Goal: Task Accomplishment & Management: Manage account settings

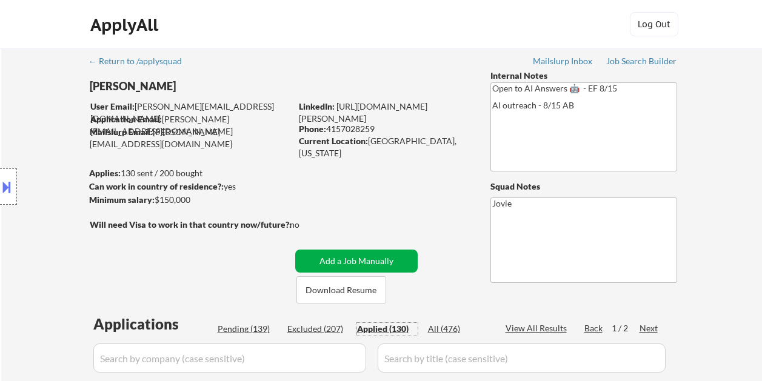
select select ""applied""
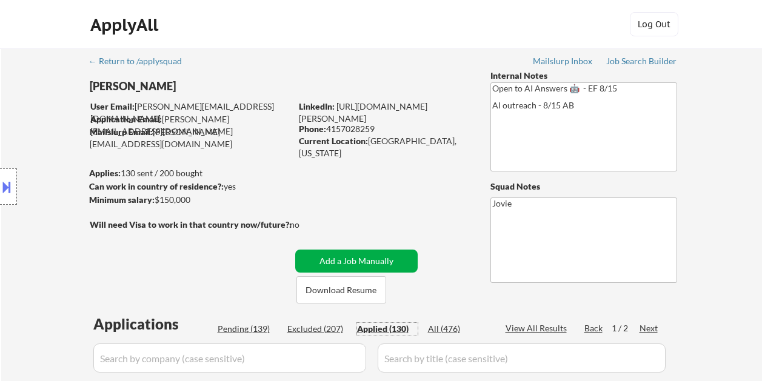
select select ""applied""
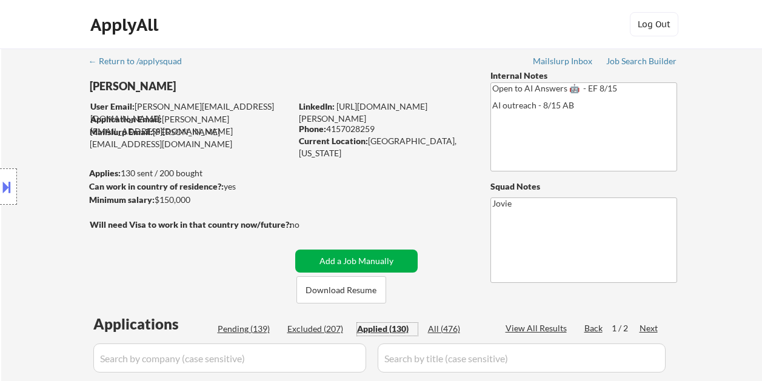
select select ""applied""
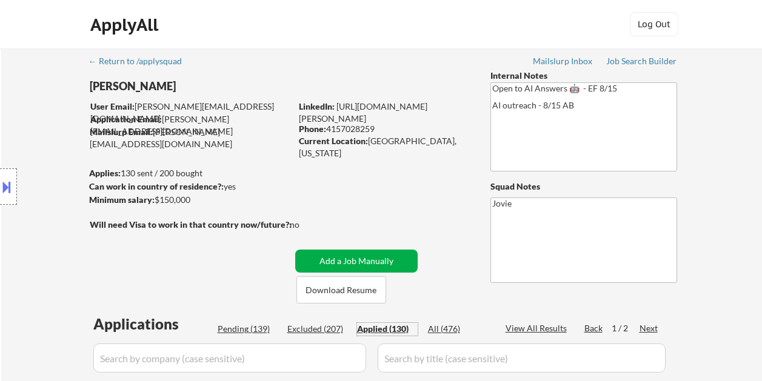
select select ""applied""
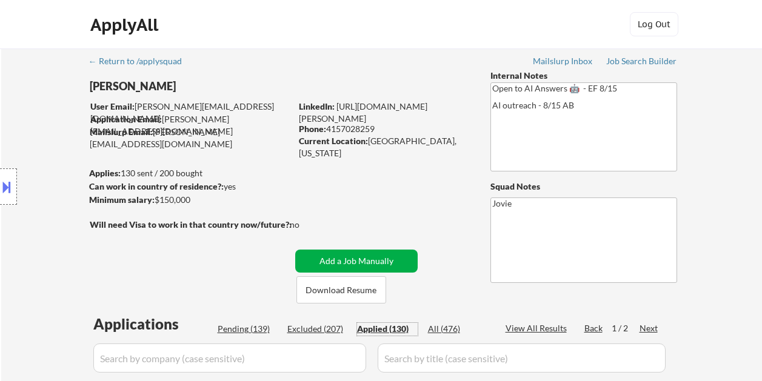
select select ""applied""
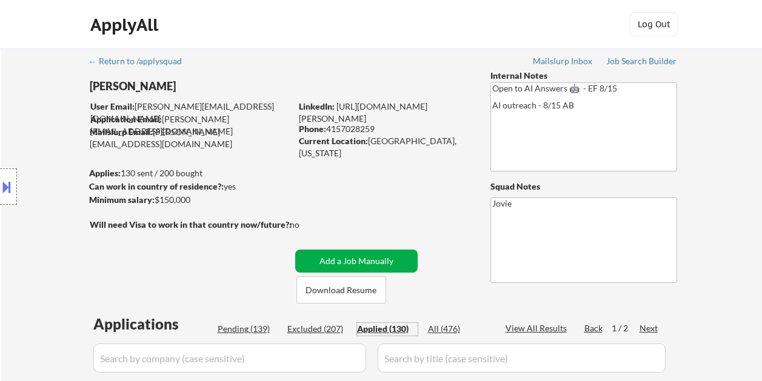
select select ""applied""
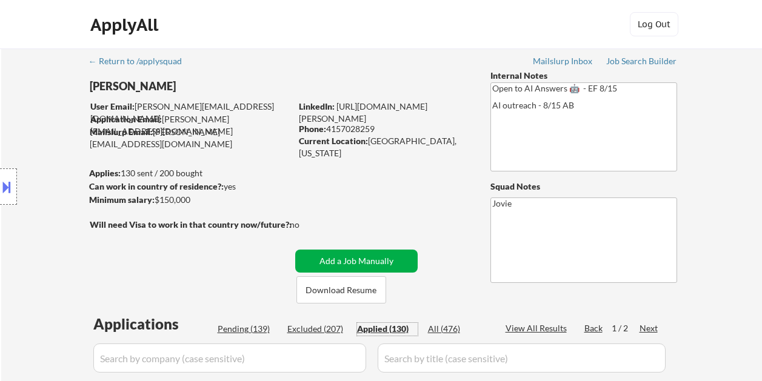
select select ""applied""
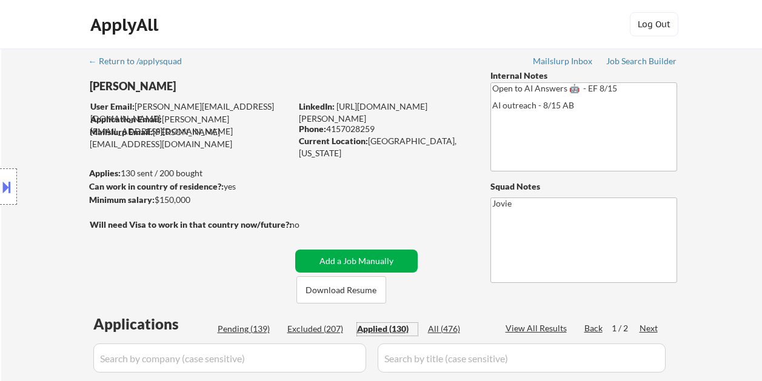
select select ""applied""
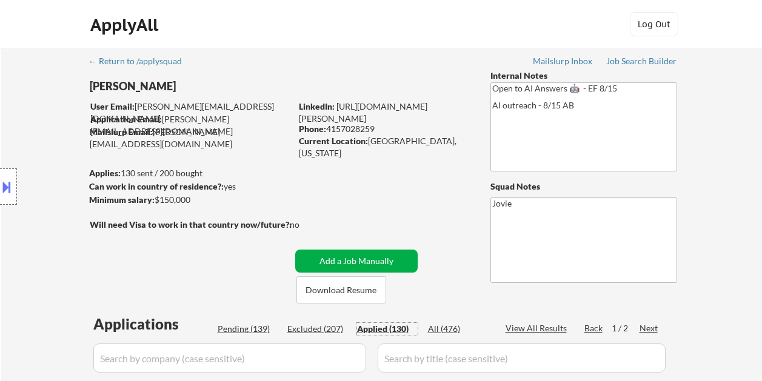
select select ""applied""
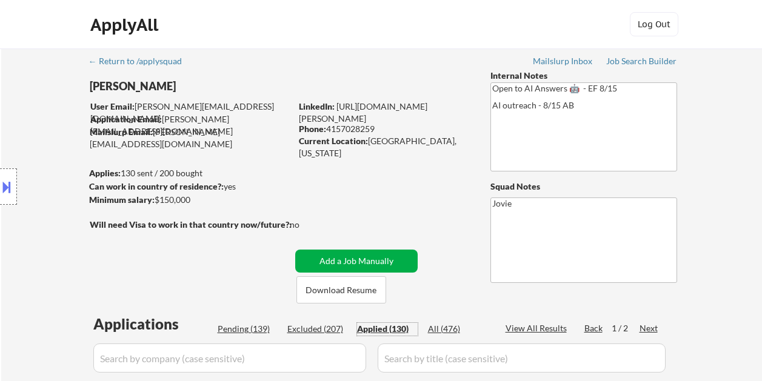
select select ""applied""
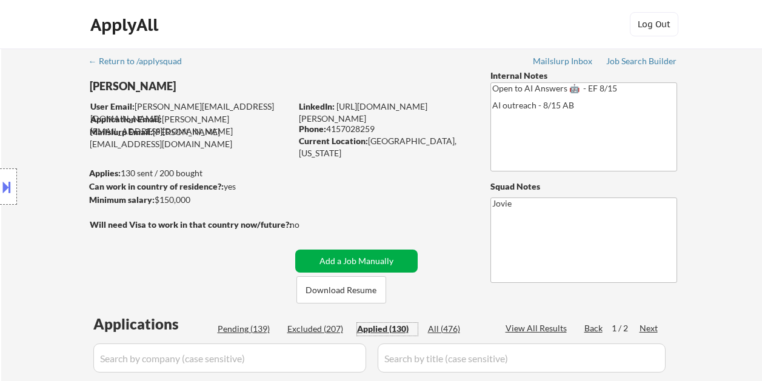
select select ""applied""
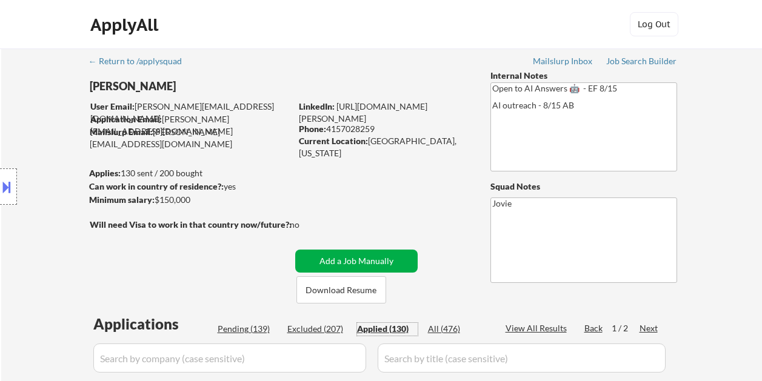
select select ""applied""
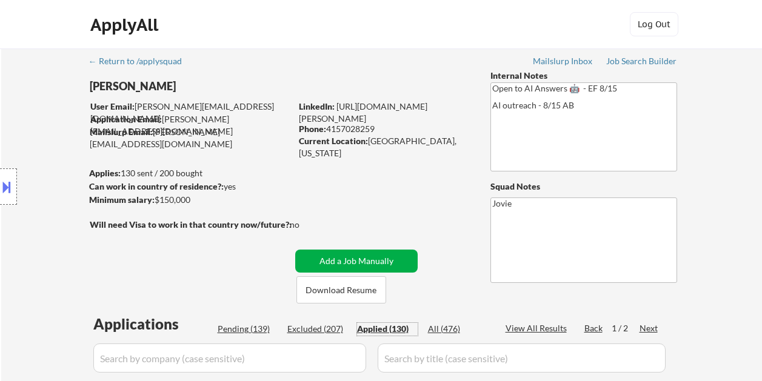
select select ""applied""
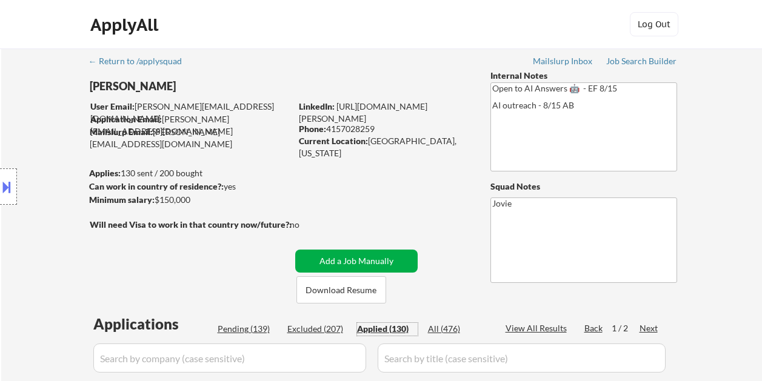
select select ""applied""
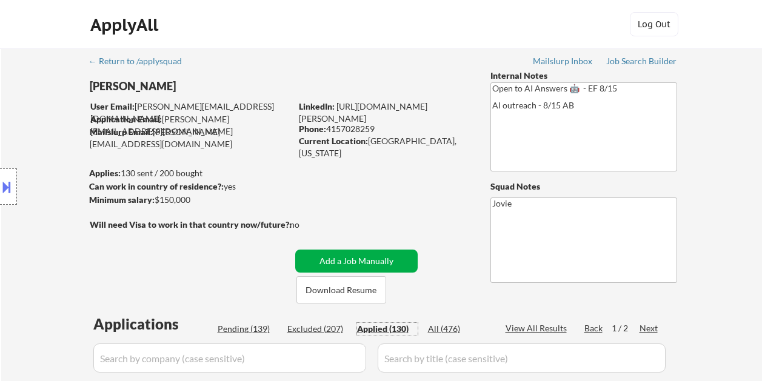
select select ""applied""
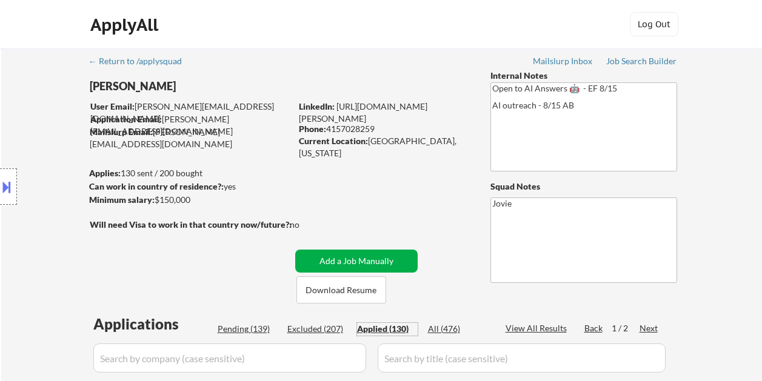
select select ""applied""
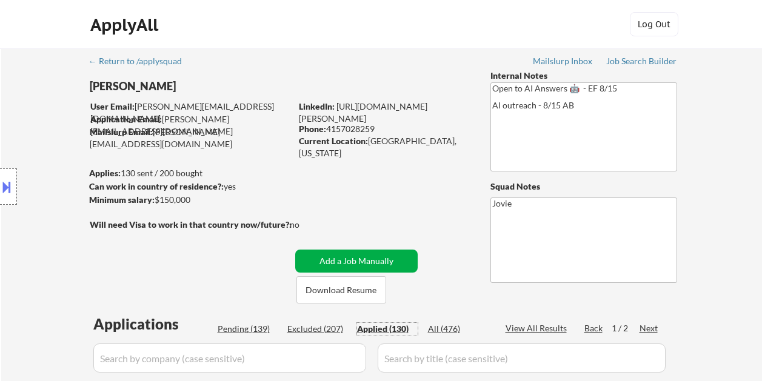
select select ""applied""
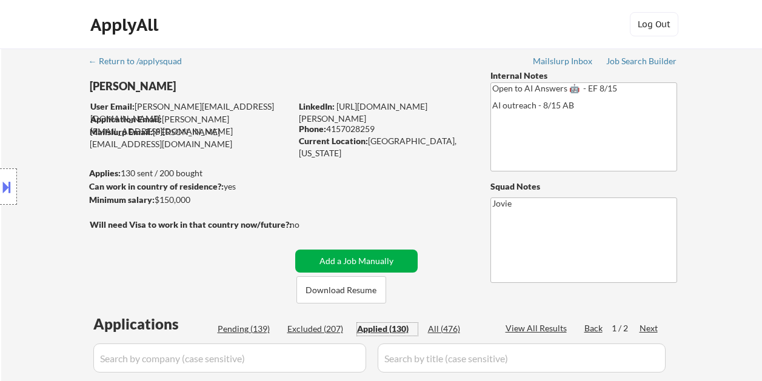
select select ""applied""
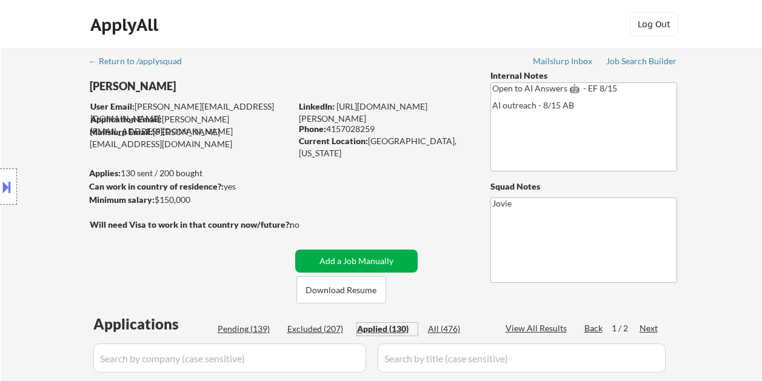
select select ""applied""
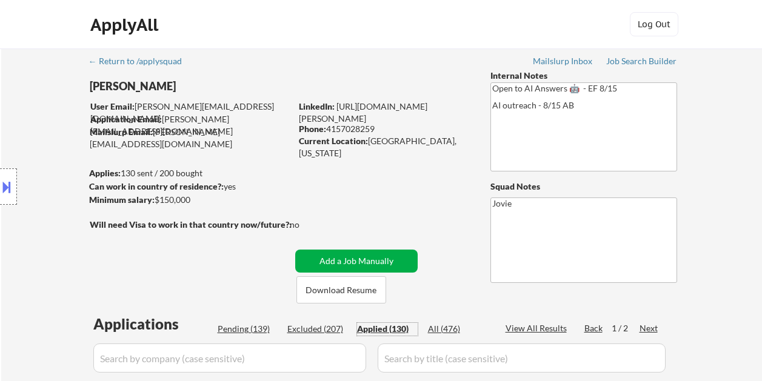
select select ""applied""
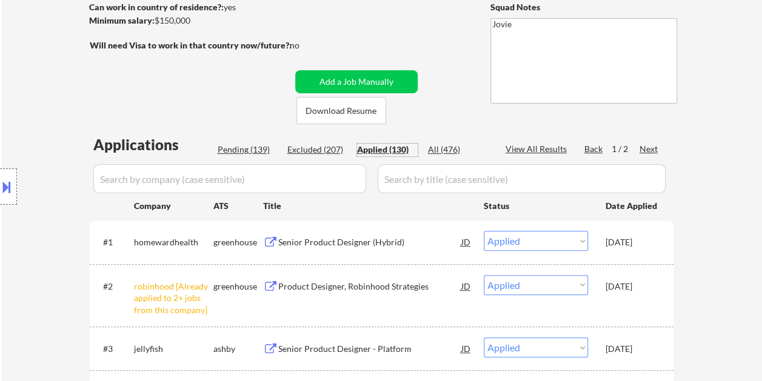
scroll to position [61, 0]
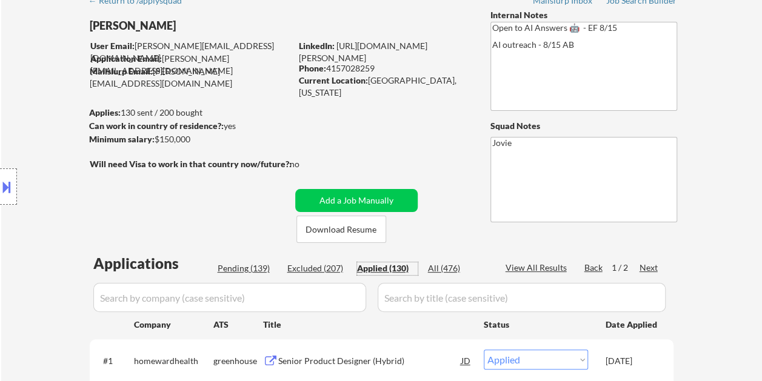
click at [224, 270] on div "Pending (139)" at bounding box center [248, 268] width 61 height 12
select select ""pending""
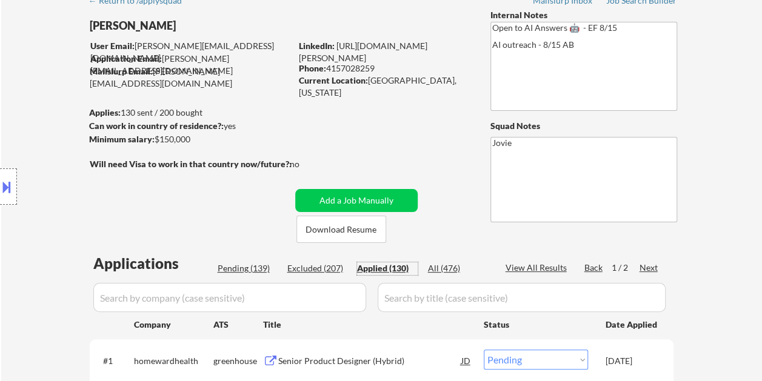
select select ""pending""
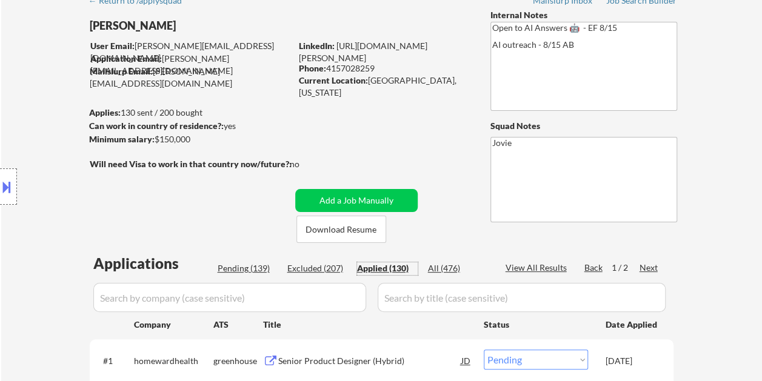
select select ""pending""
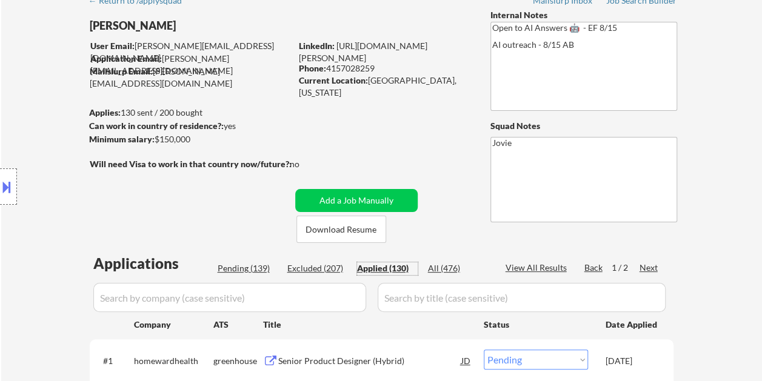
select select ""pending""
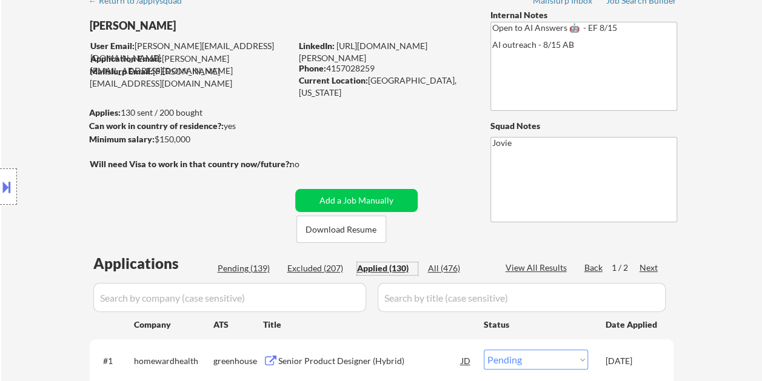
select select ""pending""
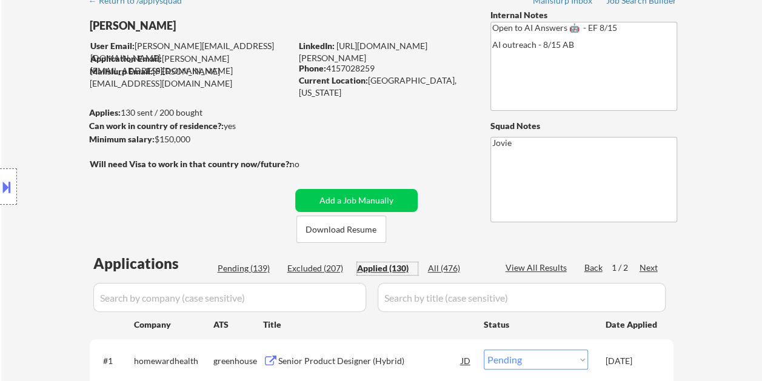
select select ""pending""
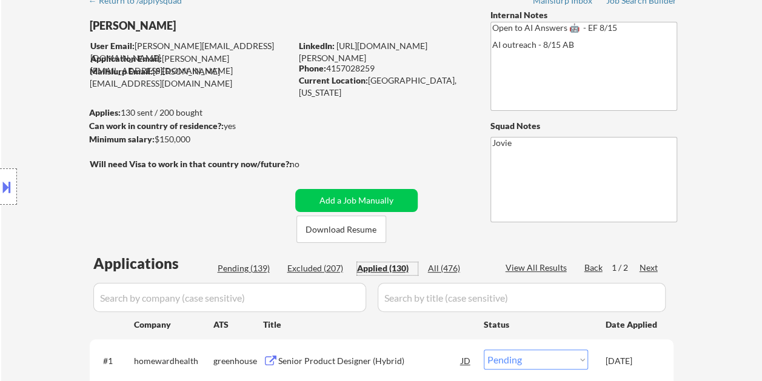
select select ""pending""
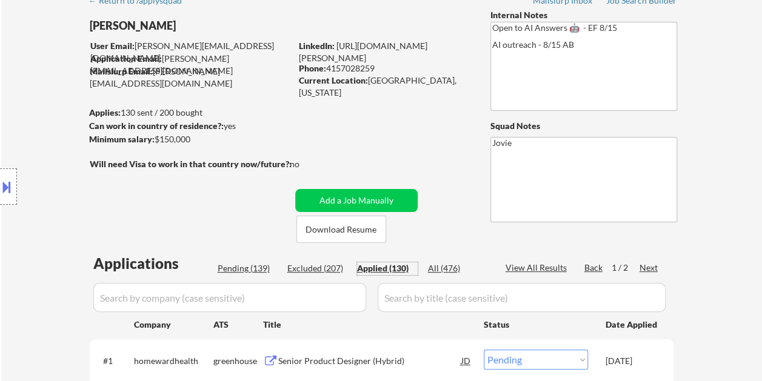
select select ""pending""
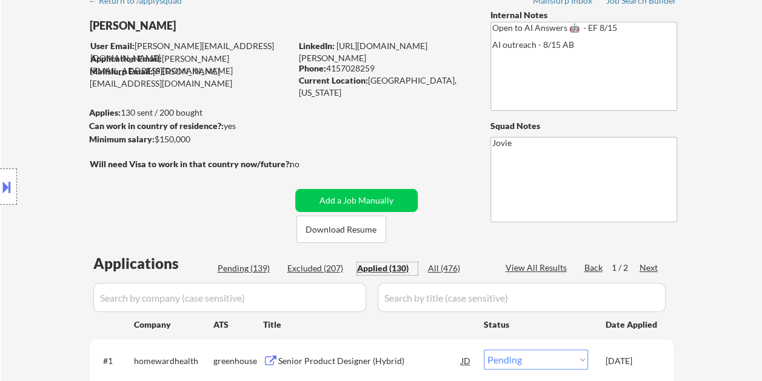
select select ""pending""
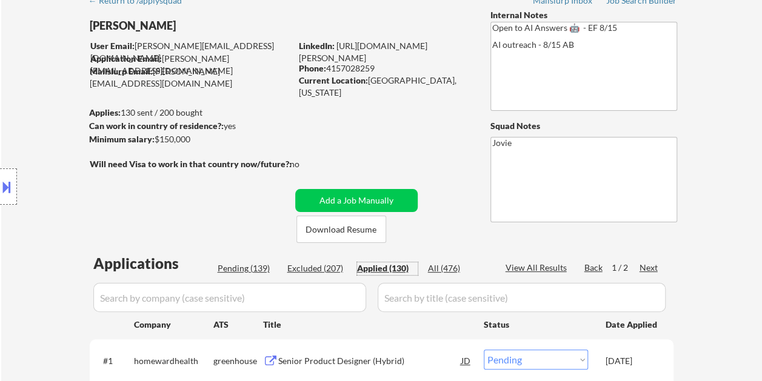
select select ""pending""
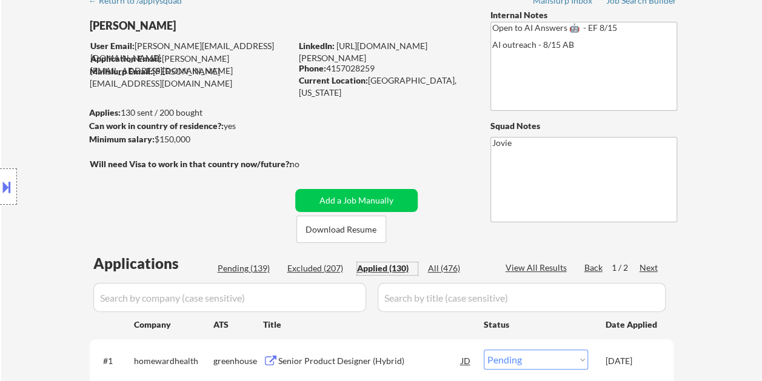
select select ""pending""
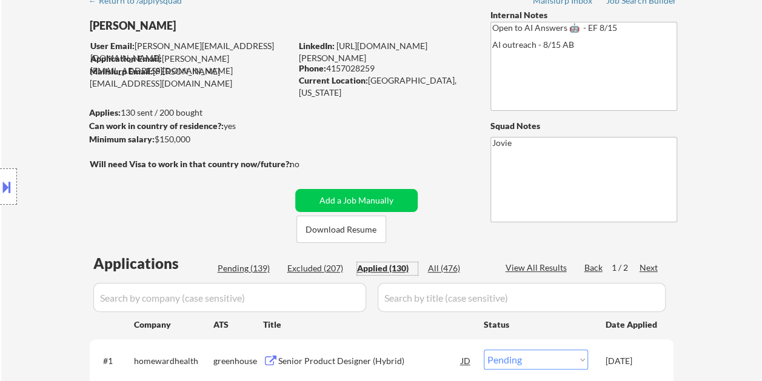
select select ""pending""
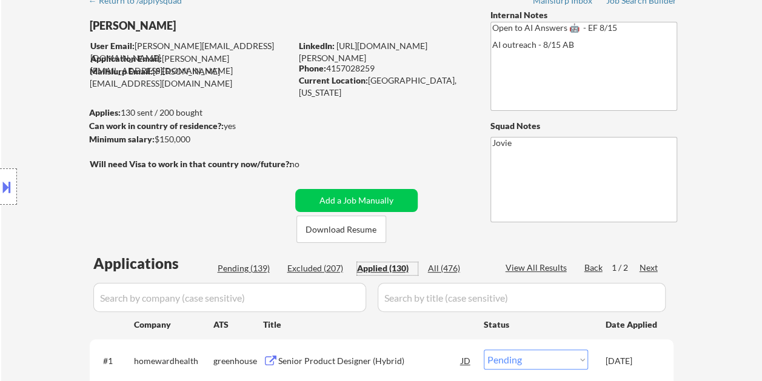
select select ""pending""
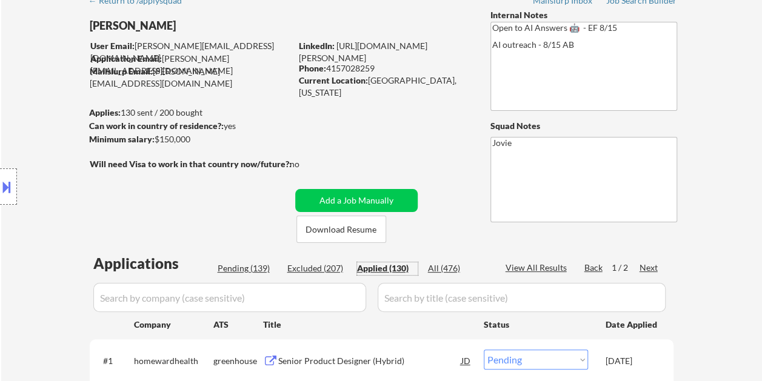
select select ""pending""
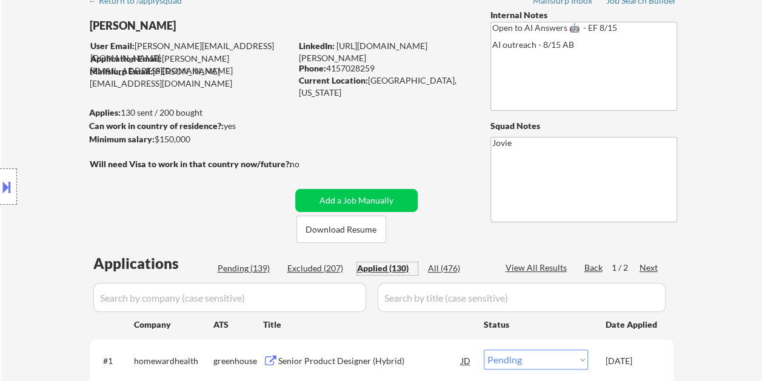
select select ""pending""
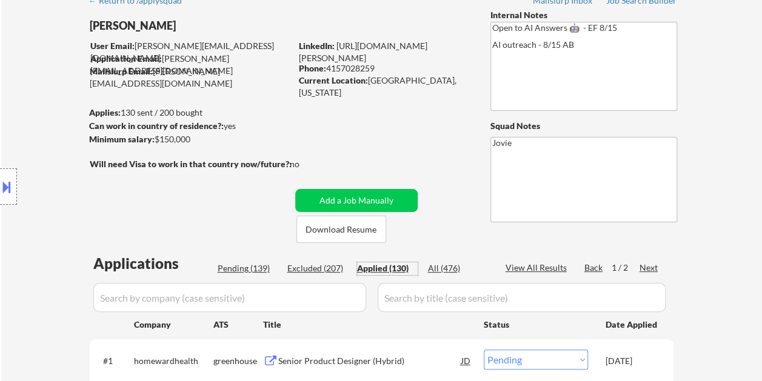
select select ""pending""
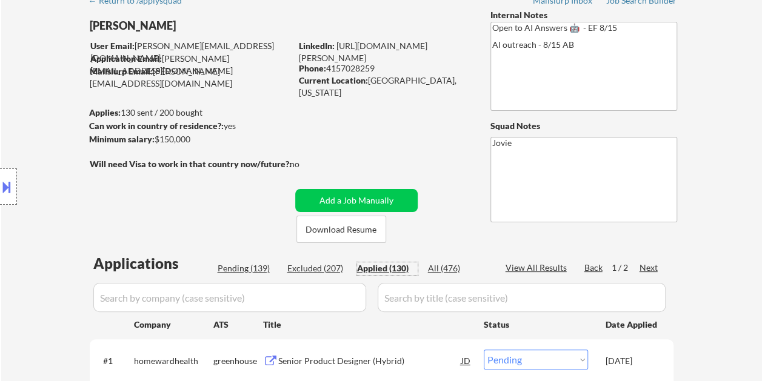
select select ""pending""
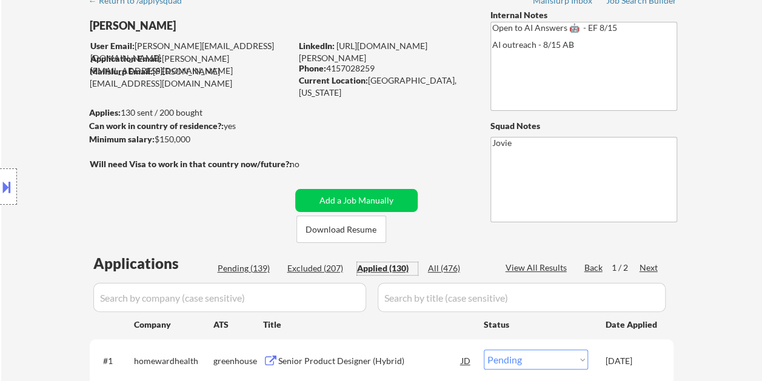
select select ""pending""
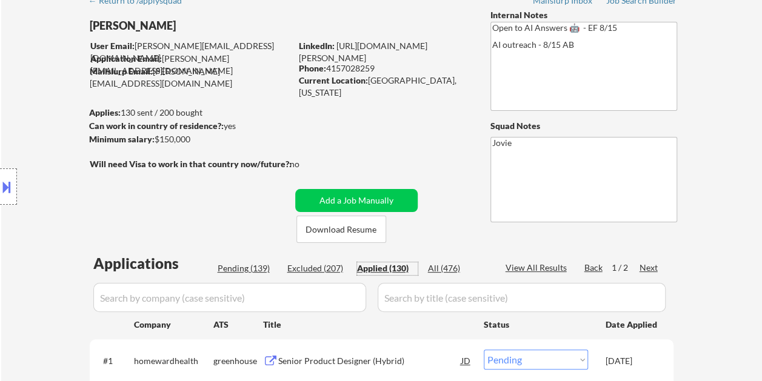
select select ""pending""
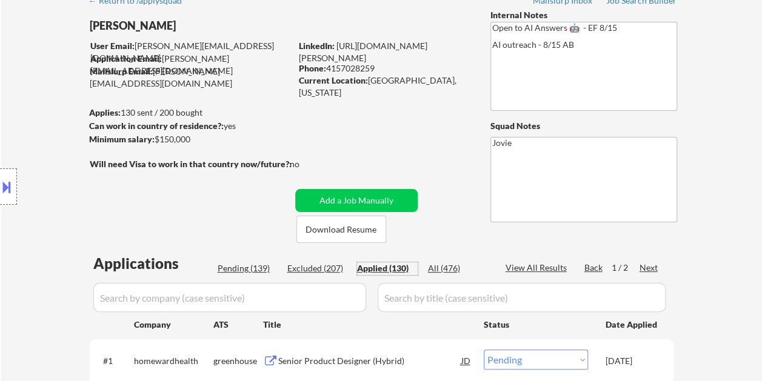
select select ""pending""
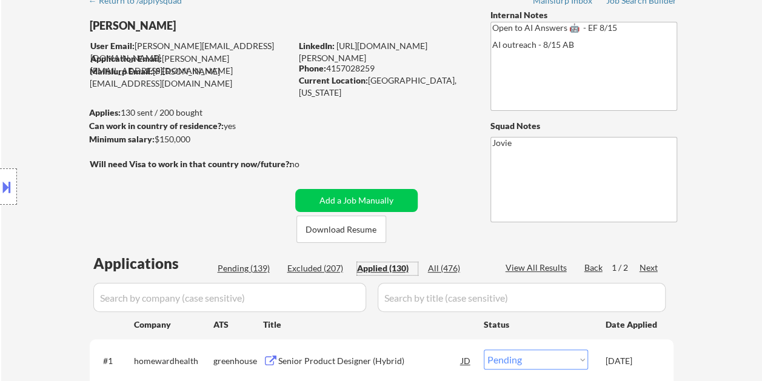
select select ""pending""
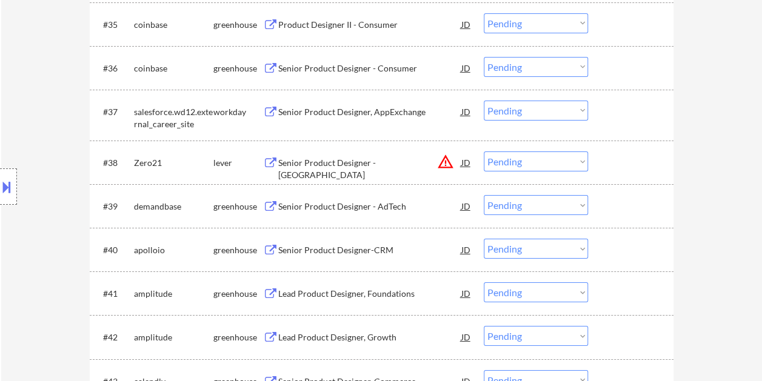
scroll to position [1999, 0]
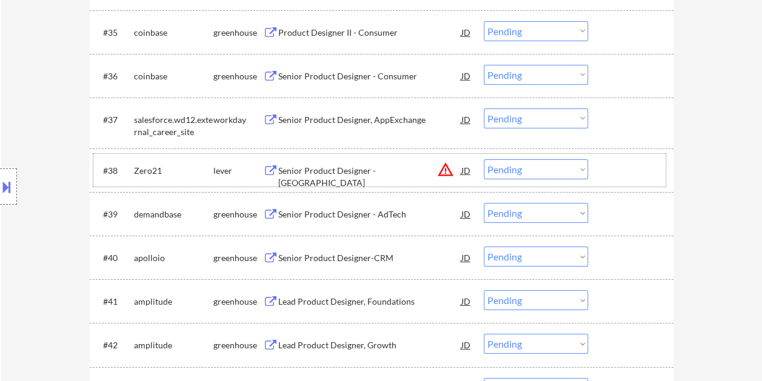
click at [614, 171] on div at bounding box center [631, 170] width 53 height 22
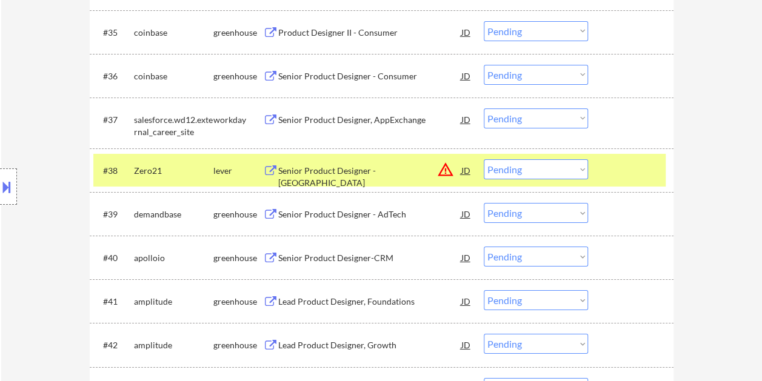
click at [320, 165] on div "Senior Product Designer - [GEOGRAPHIC_DATA]" at bounding box center [369, 177] width 183 height 24
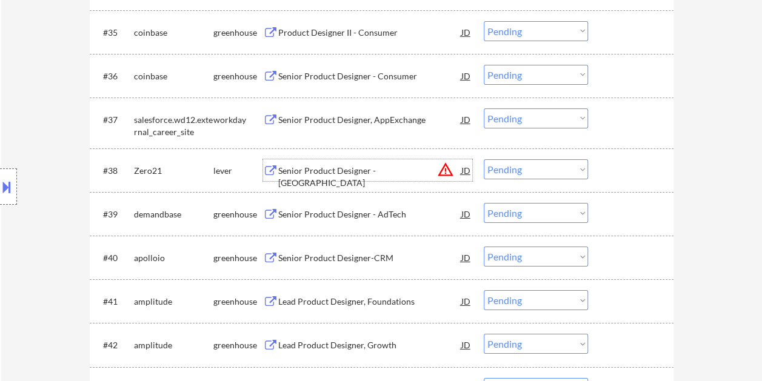
click at [614, 168] on div at bounding box center [631, 170] width 53 height 22
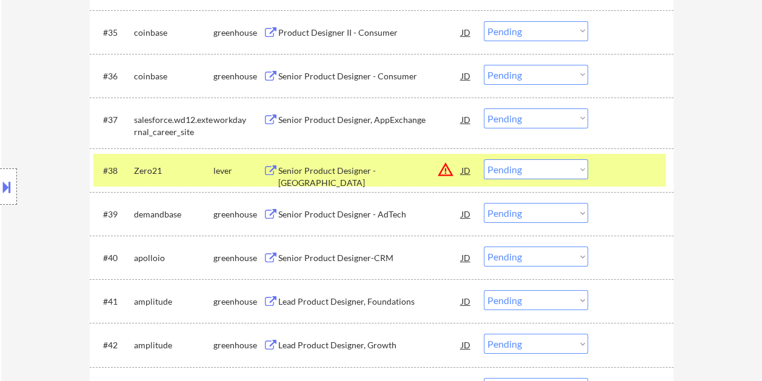
click at [576, 171] on select "Choose an option... Pending Applied Excluded (Questions) Excluded (Expired) Exc…" at bounding box center [536, 169] width 104 height 20
click at [484, 159] on select "Choose an option... Pending Applied Excluded (Questions) Excluded (Expired) Exc…" at bounding box center [536, 169] width 104 height 20
click at [618, 172] on div at bounding box center [631, 170] width 53 height 22
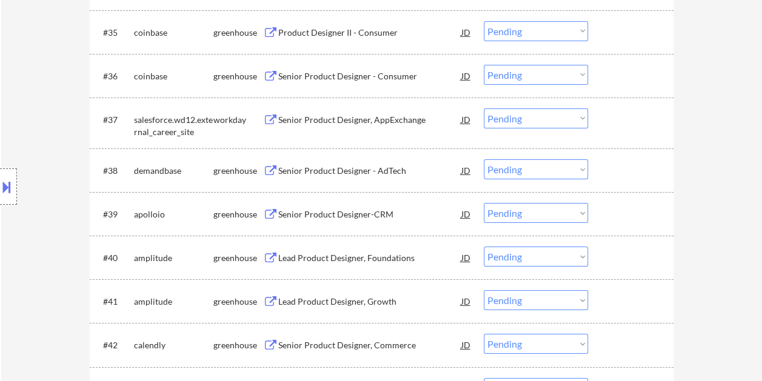
click at [621, 168] on div at bounding box center [631, 170] width 53 height 22
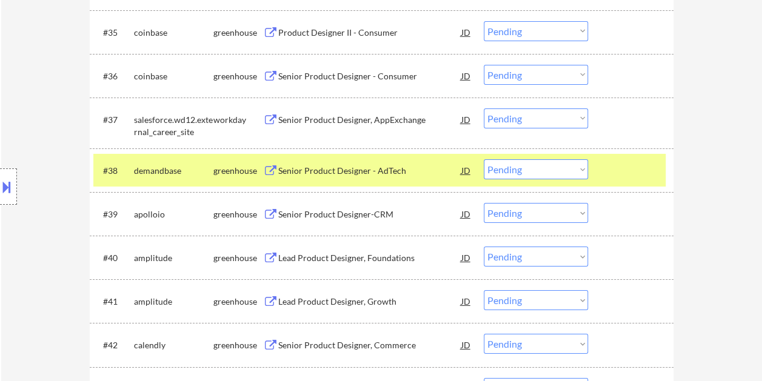
drag, startPoint x: 390, startPoint y: 169, endPoint x: 382, endPoint y: 172, distance: 7.9
click at [388, 169] on div "Senior Product Designer - AdTech" at bounding box center [369, 171] width 183 height 12
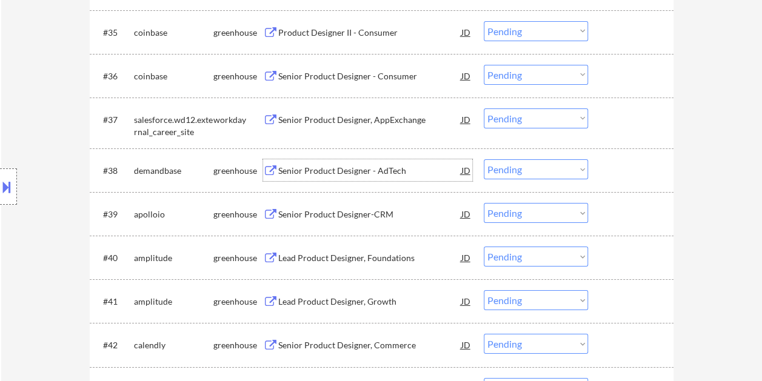
click at [602, 168] on div "#38 demandbase greenhouse Senior Product Designer - AdTech JD warning_amber Cho…" at bounding box center [379, 170] width 572 height 33
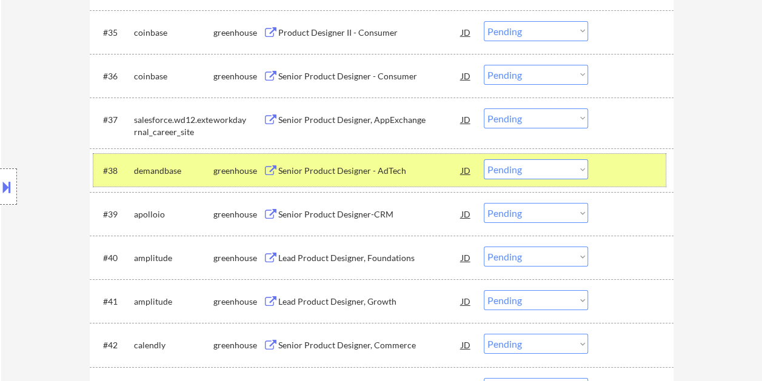
click at [514, 166] on select "Choose an option... Pending Applied Excluded (Questions) Excluded (Expired) Exc…" at bounding box center [536, 169] width 104 height 20
click at [484, 159] on select "Choose an option... Pending Applied Excluded (Questions) Excluded (Expired) Exc…" at bounding box center [536, 169] width 104 height 20
click at [610, 170] on div at bounding box center [631, 170] width 53 height 22
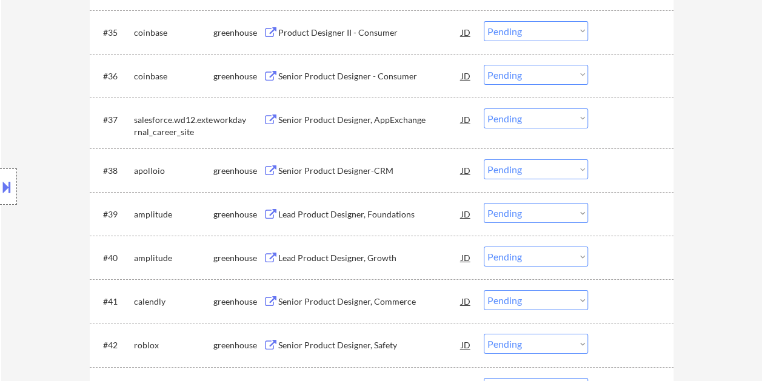
click at [624, 165] on div at bounding box center [631, 170] width 53 height 22
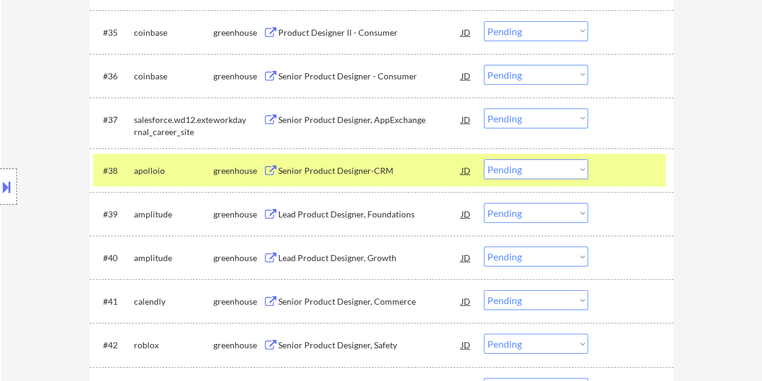
click at [371, 169] on div "Senior Product Designer-CRM" at bounding box center [369, 171] width 183 height 12
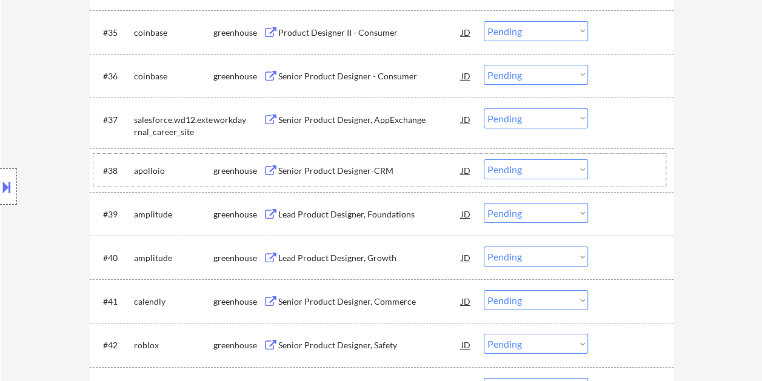
click at [602, 178] on div "#38 apolloio greenhouse Senior Product Designer-CRM JD warning_amber Choose an …" at bounding box center [379, 170] width 572 height 33
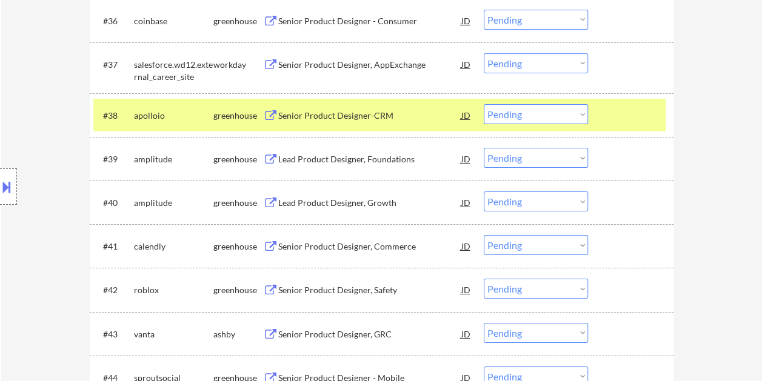
scroll to position [2060, 0]
